Goal: Check status: Check status

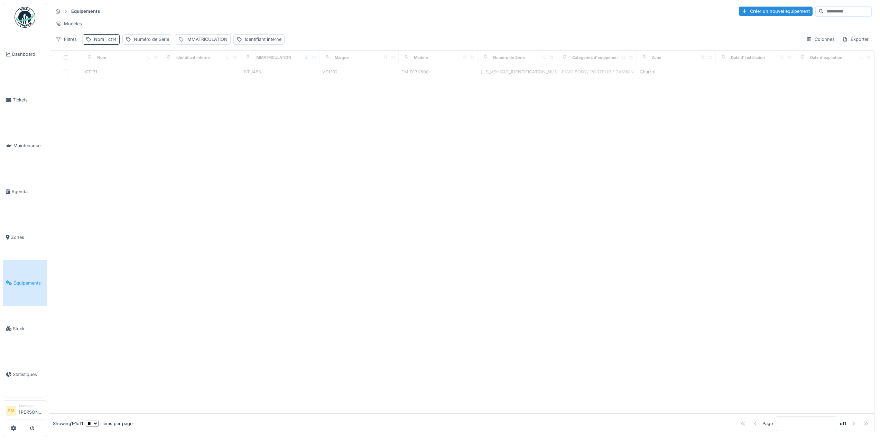
click at [110, 42] on span ": ct14" at bounding box center [110, 39] width 12 height 5
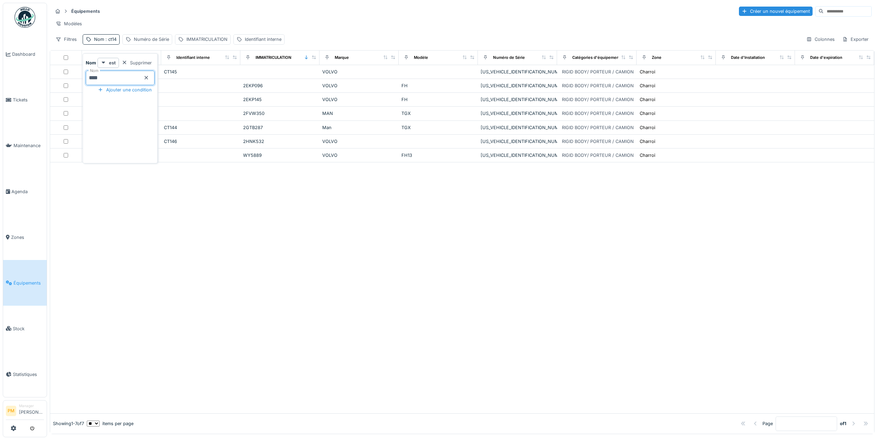
click at [119, 75] on input "****" at bounding box center [120, 78] width 69 height 15
click at [287, 276] on div at bounding box center [462, 287] width 824 height 251
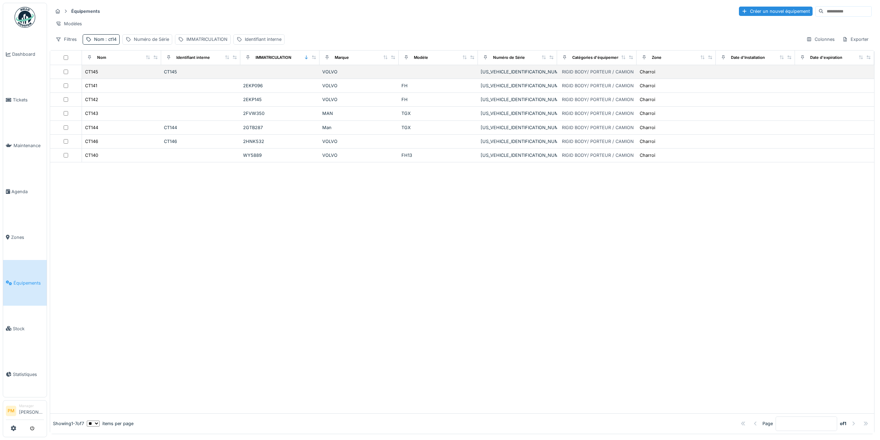
click at [98, 75] on div "CT145" at bounding box center [122, 71] width 74 height 7
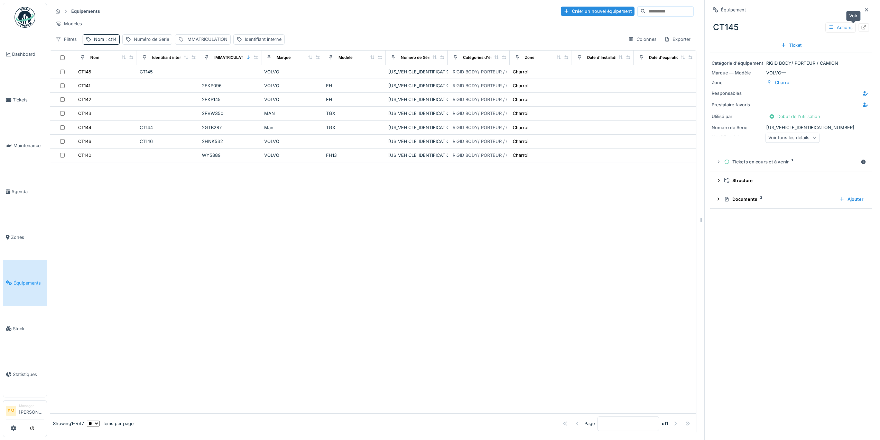
click at [859, 27] on div at bounding box center [864, 27] width 10 height 9
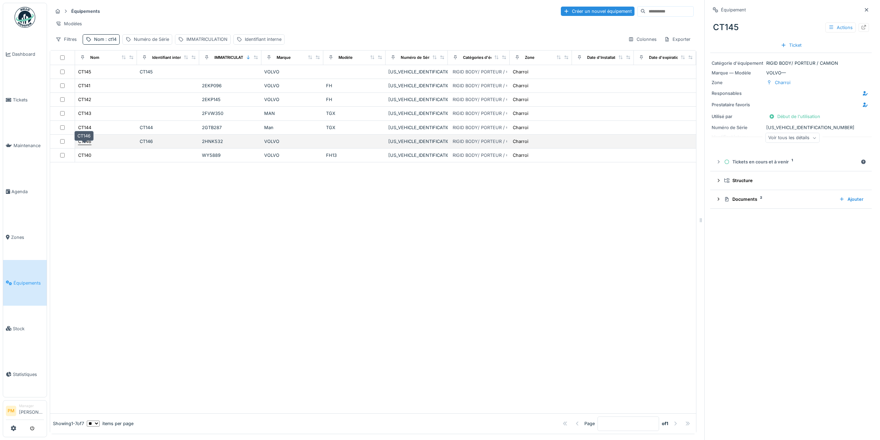
click at [86, 145] on div "CT146" at bounding box center [84, 141] width 13 height 7
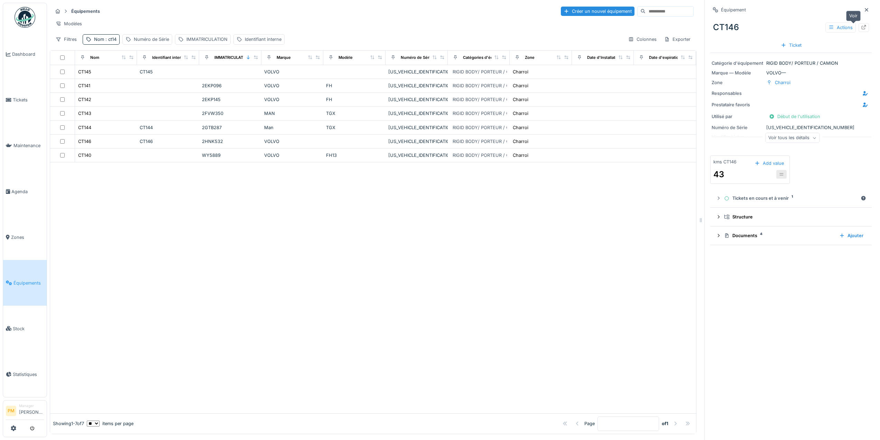
click at [861, 27] on icon at bounding box center [864, 27] width 6 height 4
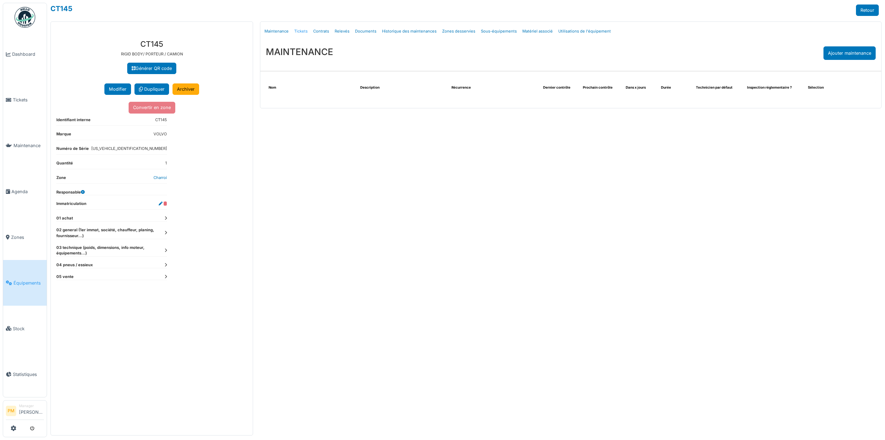
click at [300, 29] on link "Tickets" at bounding box center [301, 31] width 19 height 16
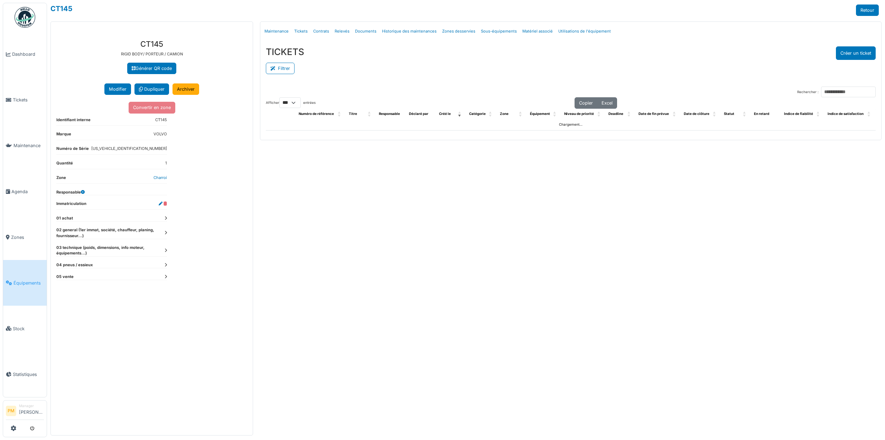
select select "***"
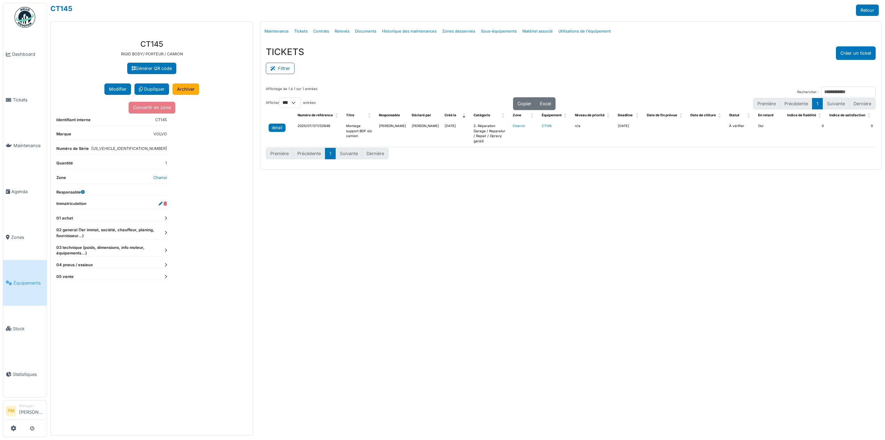
click at [277, 127] on div "detail" at bounding box center [277, 127] width 11 height 6
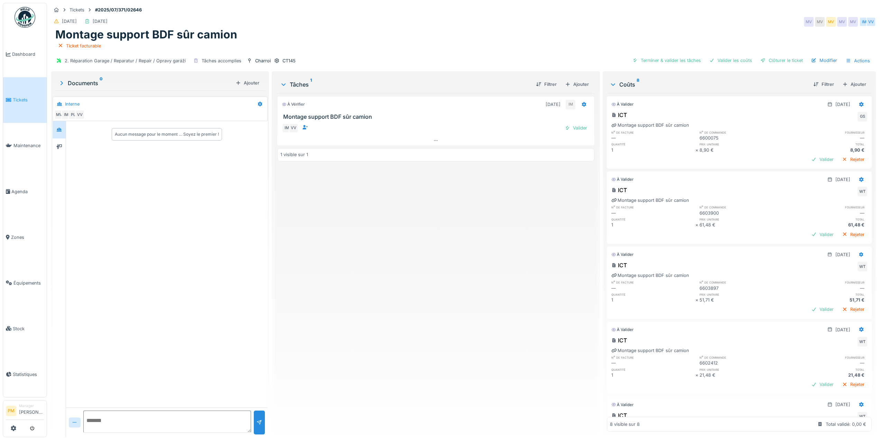
click at [306, 201] on div "À vérifier 04/09/2025 IM Montage support BDF sûr camion IM VV Valider 1 visible…" at bounding box center [435, 262] width 317 height 338
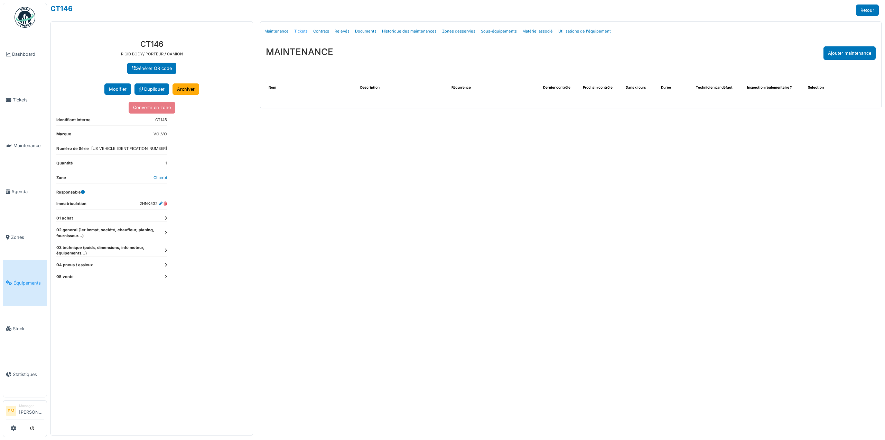
click at [304, 31] on link "Tickets" at bounding box center [301, 31] width 19 height 16
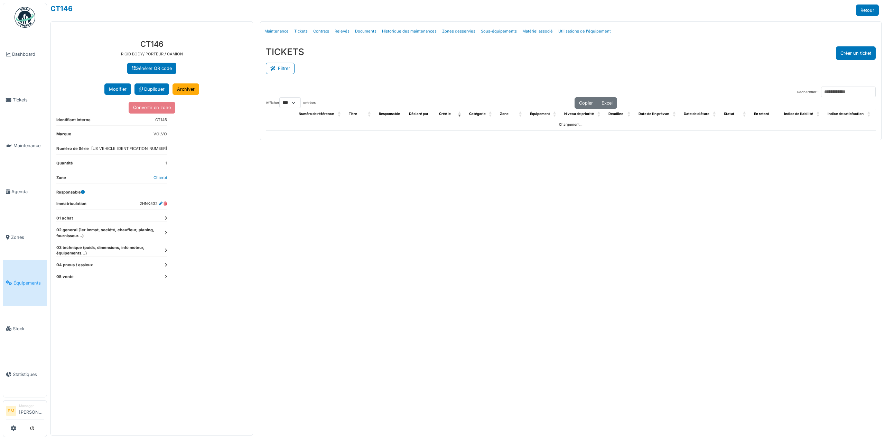
select select "***"
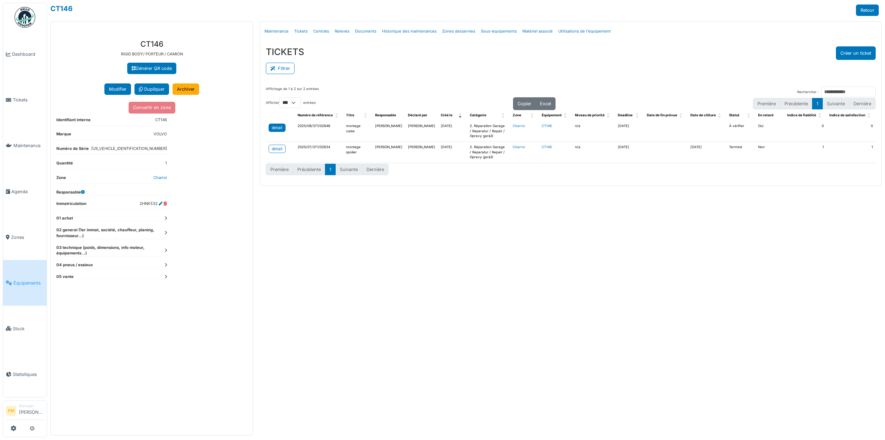
click at [283, 127] on link "detail" at bounding box center [277, 127] width 17 height 8
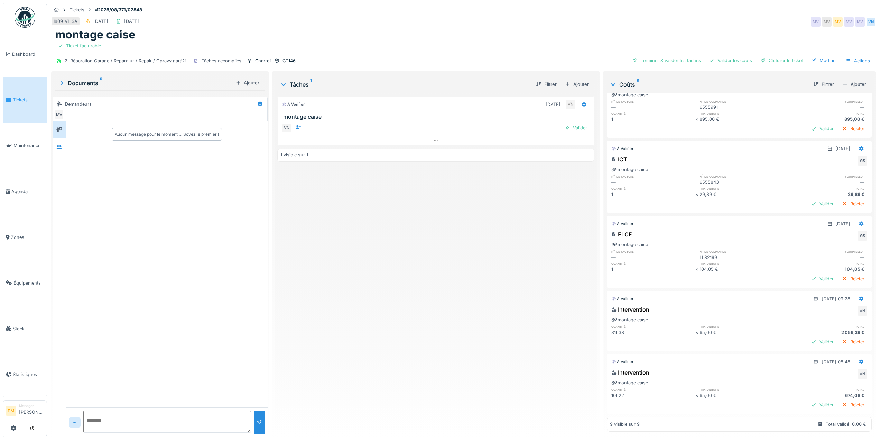
scroll to position [341, 0]
click at [343, 231] on div "À vérifier [DATE] VN montage caise VN Valider 1 visible sur 1" at bounding box center [435, 262] width 317 height 338
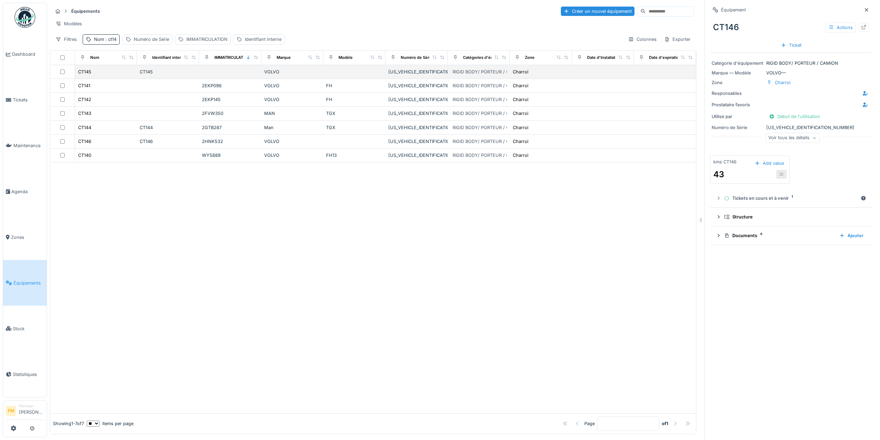
click at [140, 75] on div "CT145" at bounding box center [168, 71] width 57 height 7
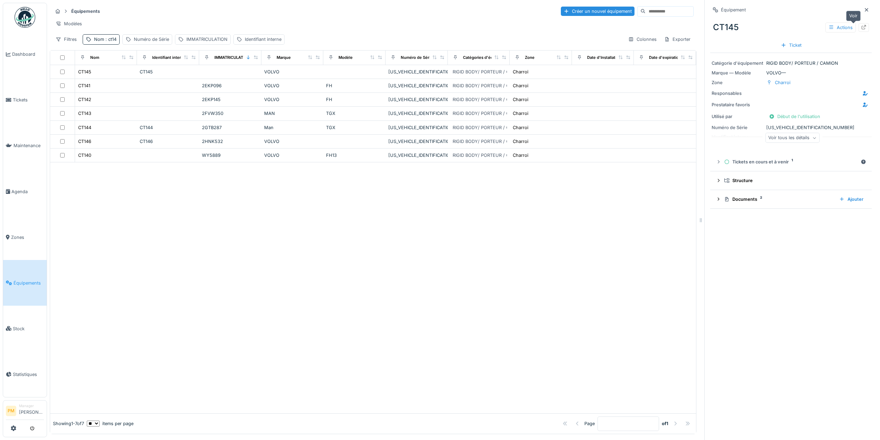
click at [859, 26] on div at bounding box center [864, 27] width 10 height 9
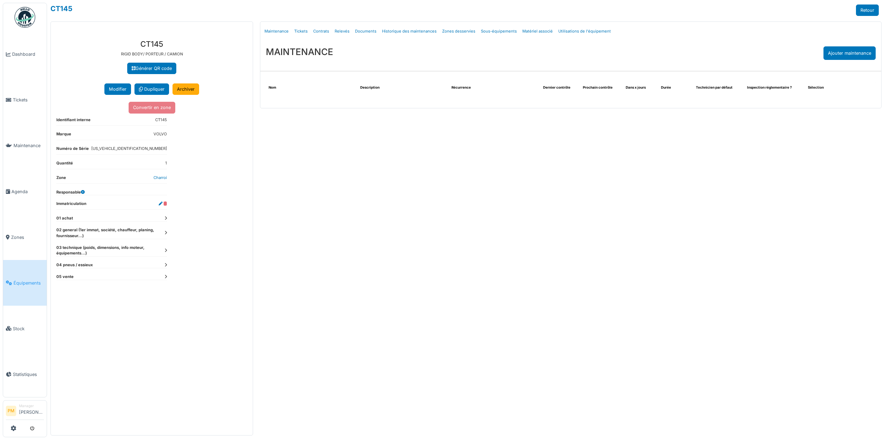
click at [301, 31] on link "Tickets" at bounding box center [301, 31] width 19 height 16
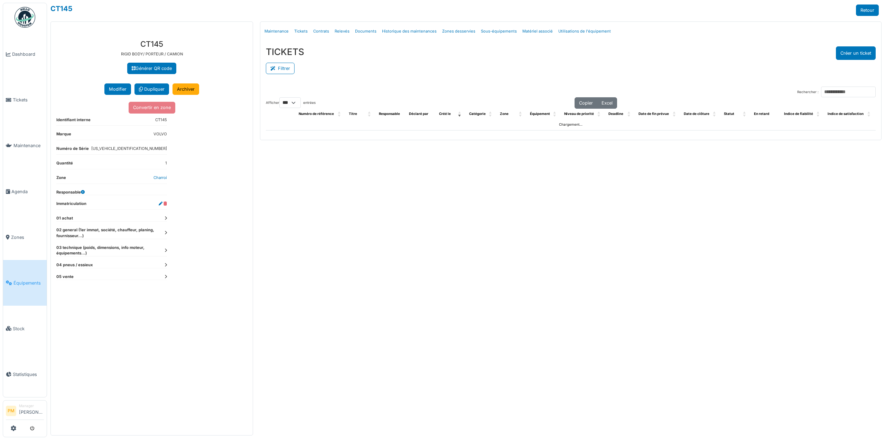
select select "***"
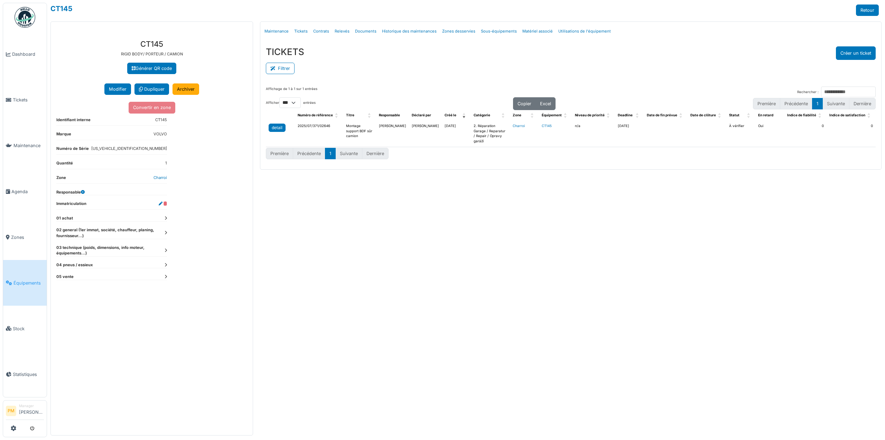
click at [275, 126] on div "detail" at bounding box center [277, 127] width 11 height 6
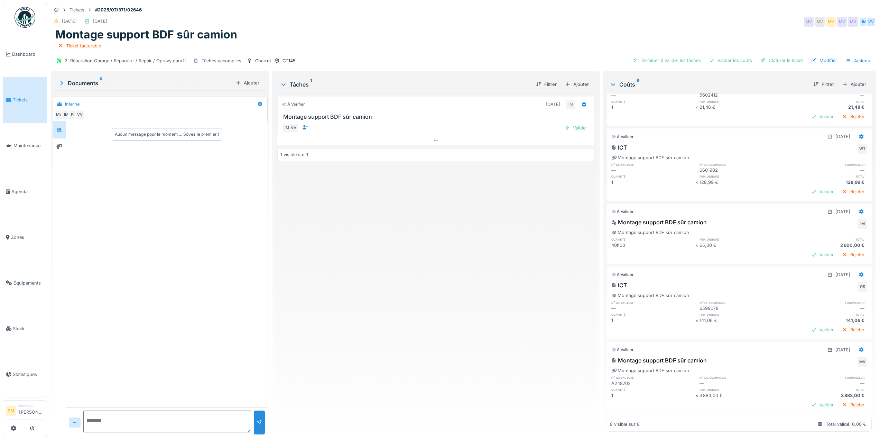
scroll to position [278, 0]
